Goal: Task Accomplishment & Management: Manage account settings

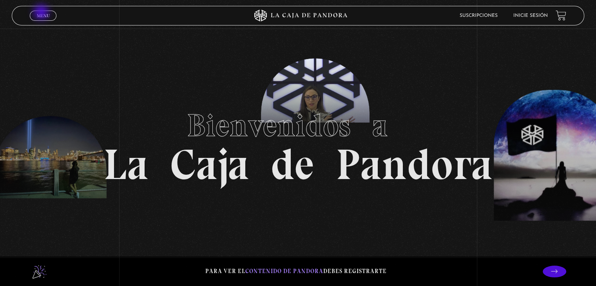
click at [42, 13] on span "Menu" at bounding box center [43, 15] width 13 height 5
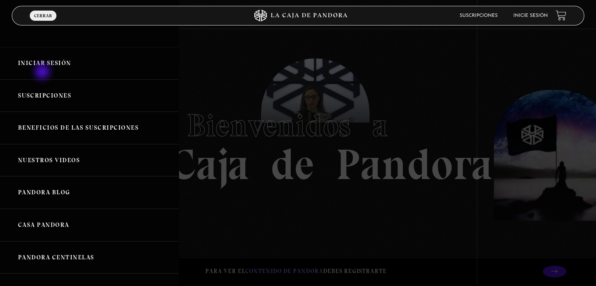
click at [43, 73] on link "Iniciar Sesión" at bounding box center [89, 63] width 179 height 33
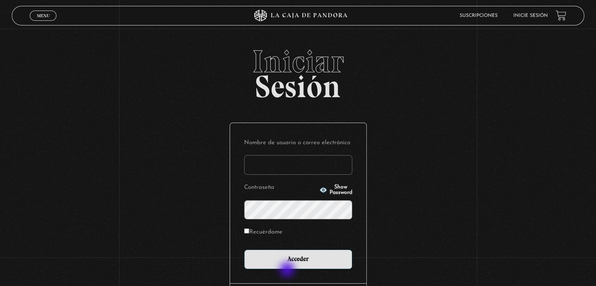
type input "[EMAIL_ADDRESS][DOMAIN_NAME]"
click at [288, 271] on div "Nombre de usuario o correo electrónico [EMAIL_ADDRESS][DOMAIN_NAME] Contraseña …" at bounding box center [298, 203] width 136 height 160
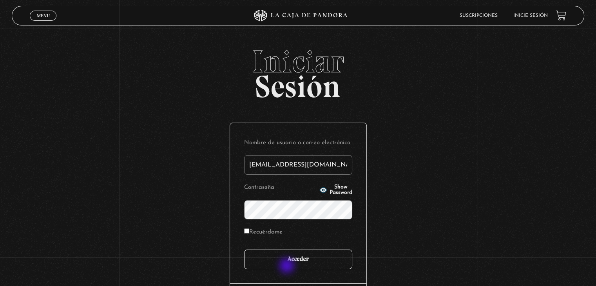
click at [288, 265] on input "Acceder" at bounding box center [298, 260] width 108 height 20
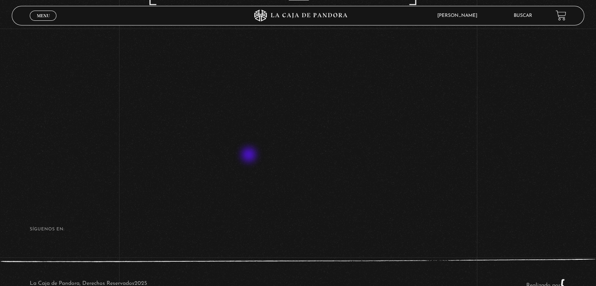
scroll to position [118, 0]
